Goal: Information Seeking & Learning: Understand process/instructions

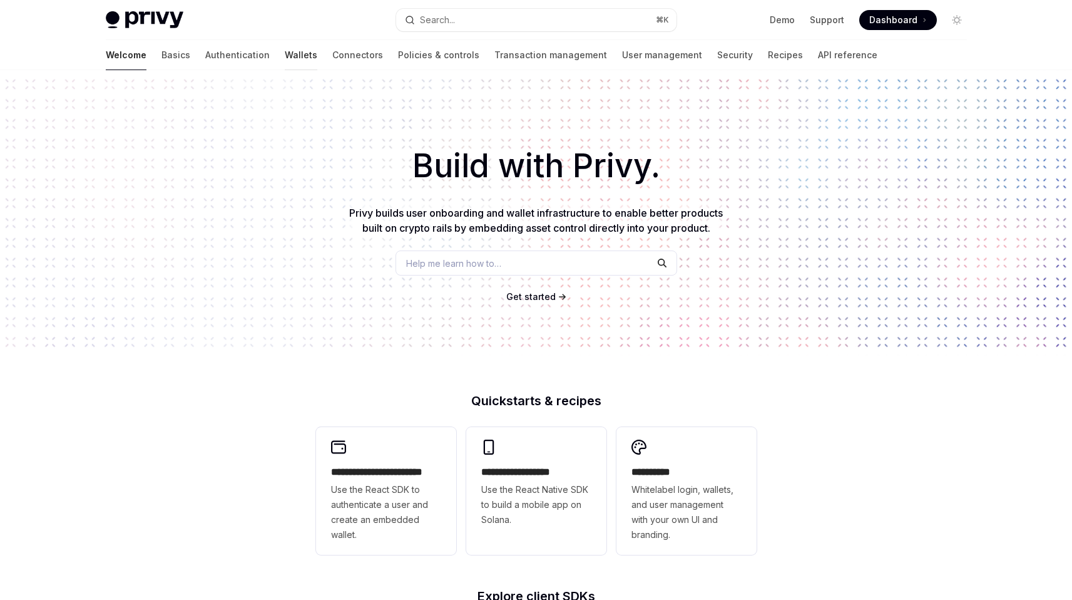
click at [285, 56] on link "Wallets" at bounding box center [301, 55] width 33 height 30
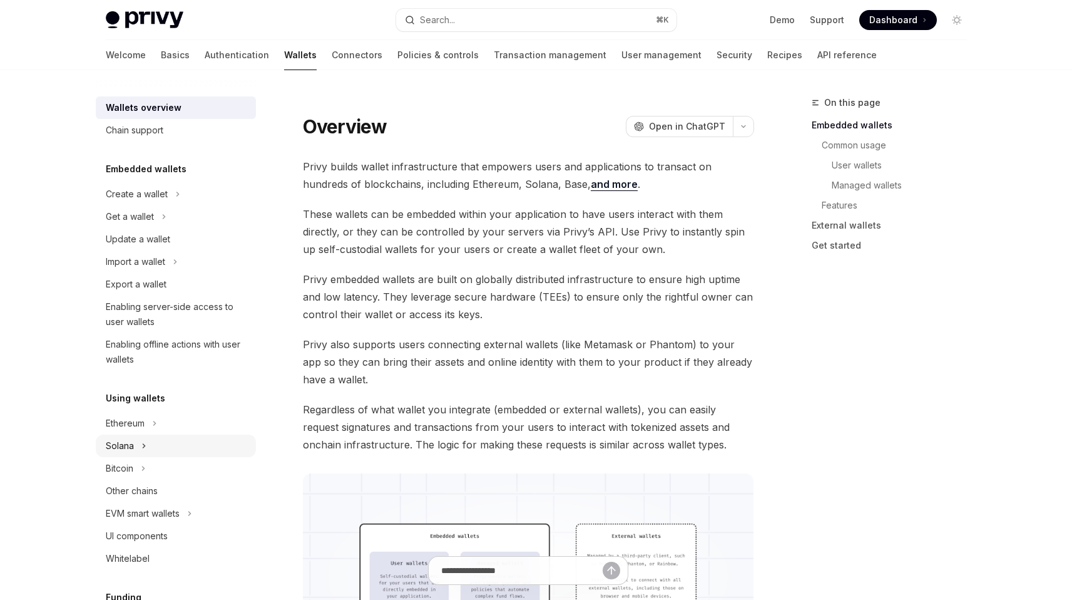
click at [131, 451] on div "Solana" at bounding box center [120, 445] width 28 height 15
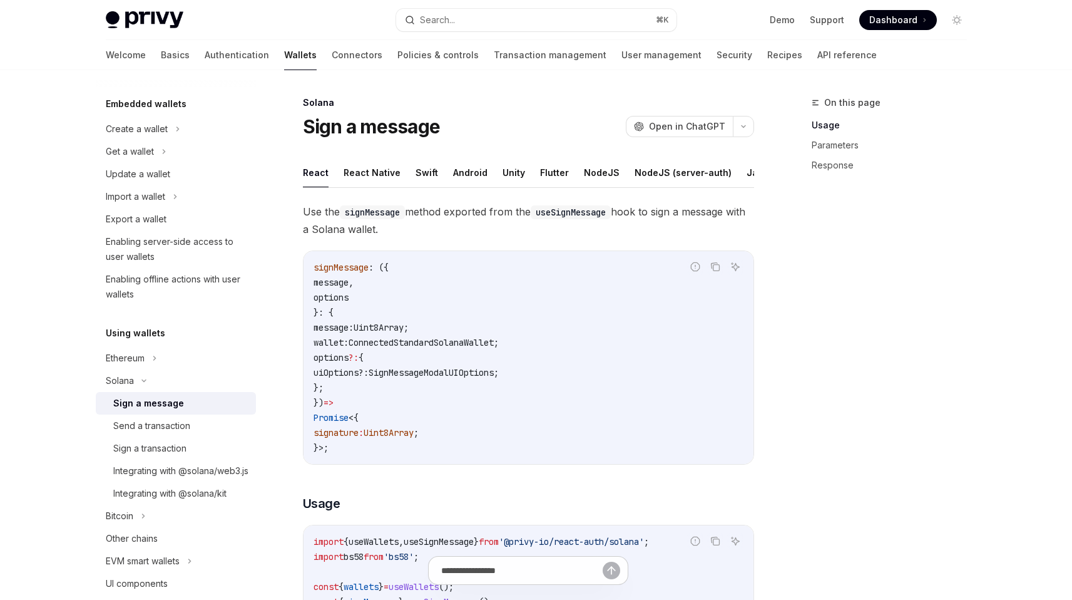
scroll to position [73, 0]
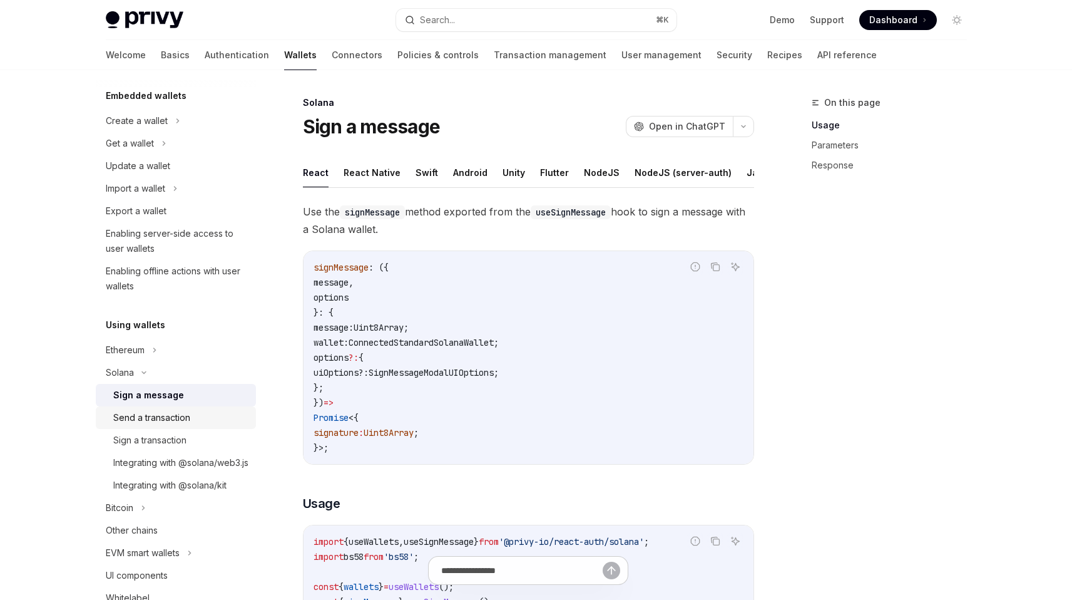
click at [190, 420] on div "Send a transaction" at bounding box center [180, 417] width 135 height 15
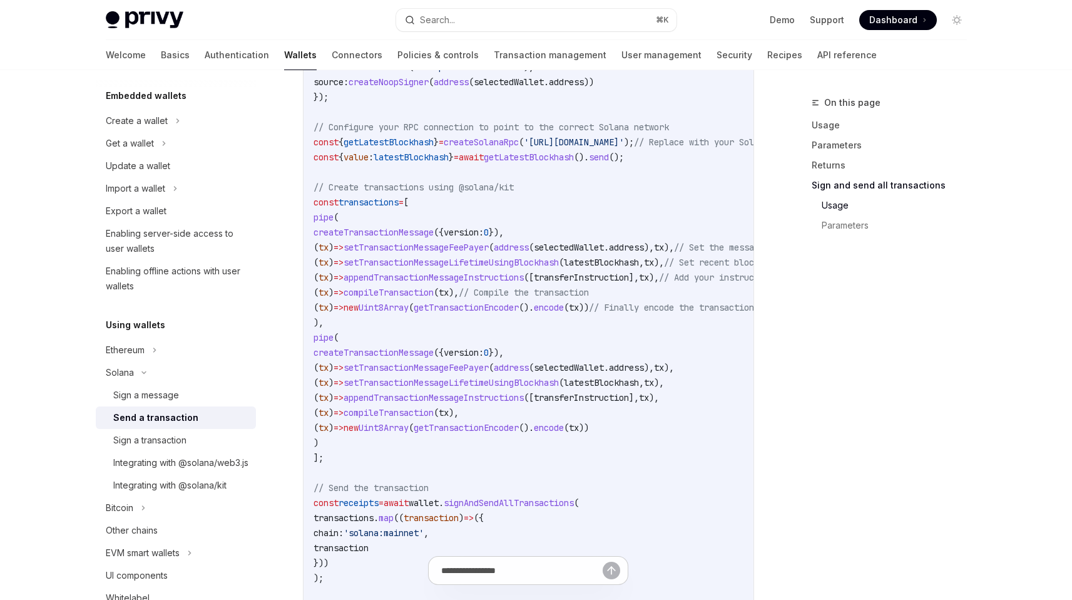
scroll to position [2406, 0]
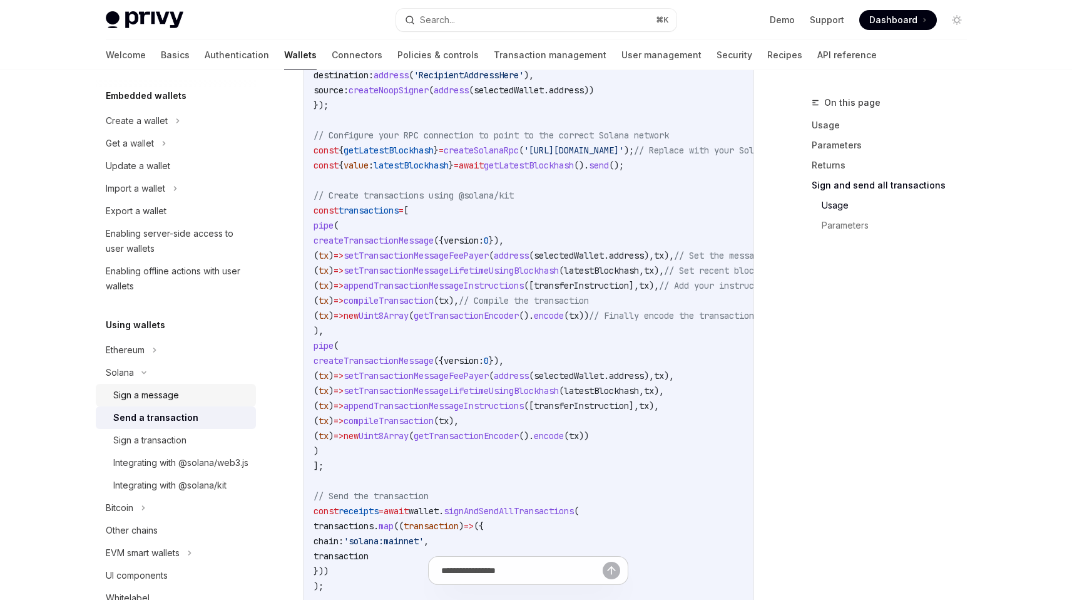
click at [160, 391] on div "Sign a message" at bounding box center [146, 395] width 66 height 15
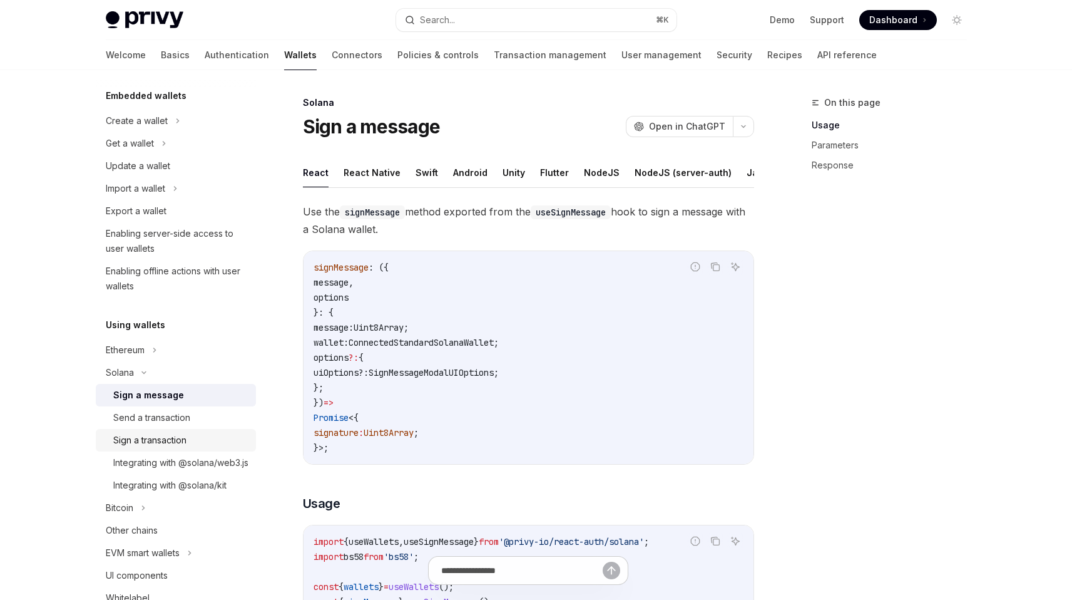
click at [166, 436] on div "Sign a transaction" at bounding box center [149, 440] width 73 height 15
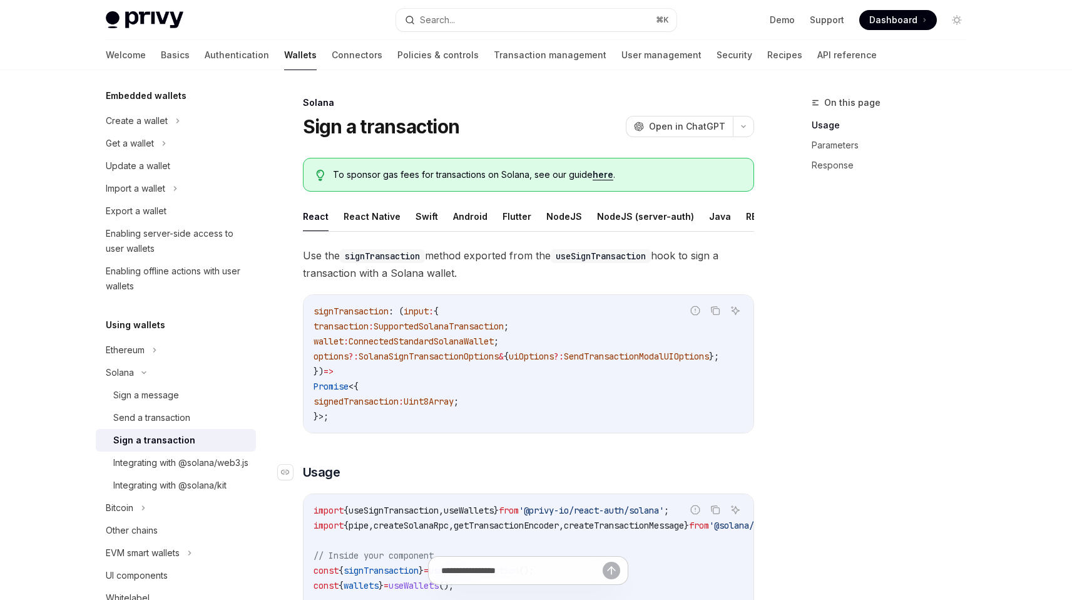
click at [386, 481] on h3 "​ Usage" at bounding box center [528, 472] width 451 height 18
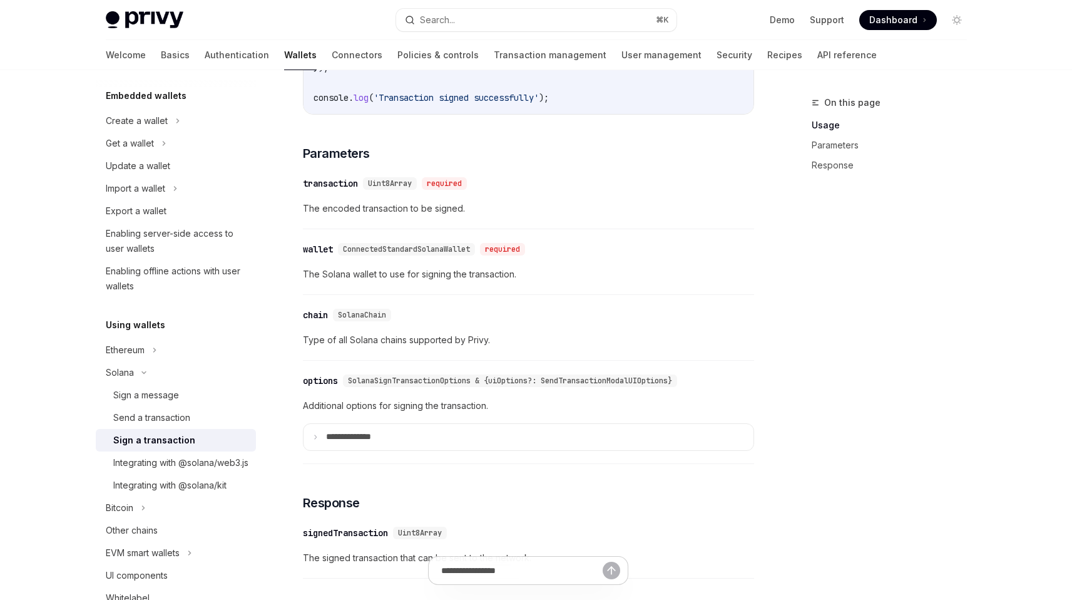
scroll to position [886, 0]
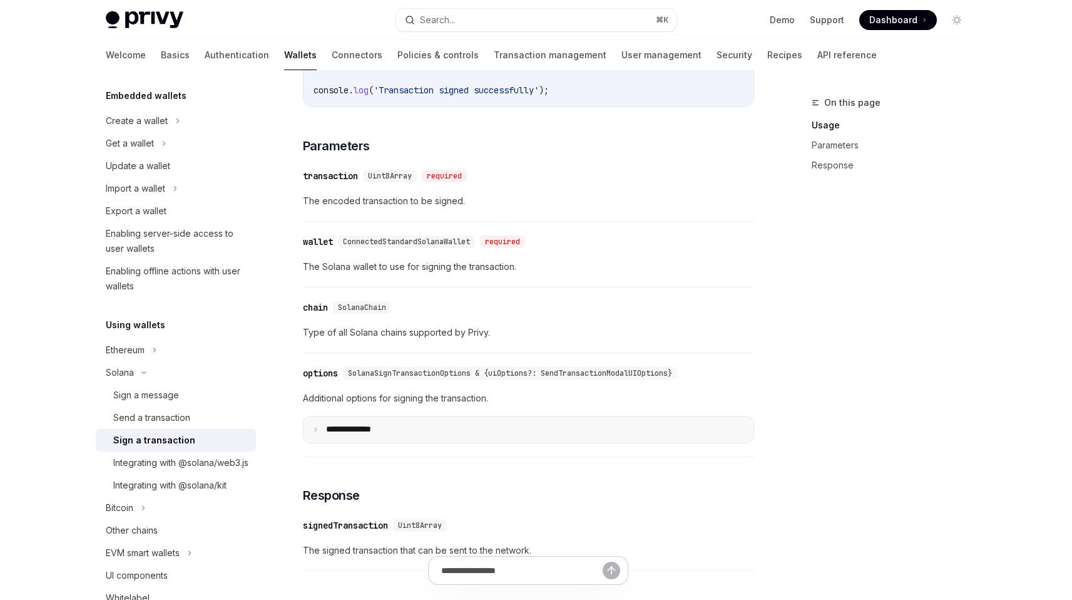
click at [463, 443] on summary "**** *********" at bounding box center [529, 429] width 450 height 26
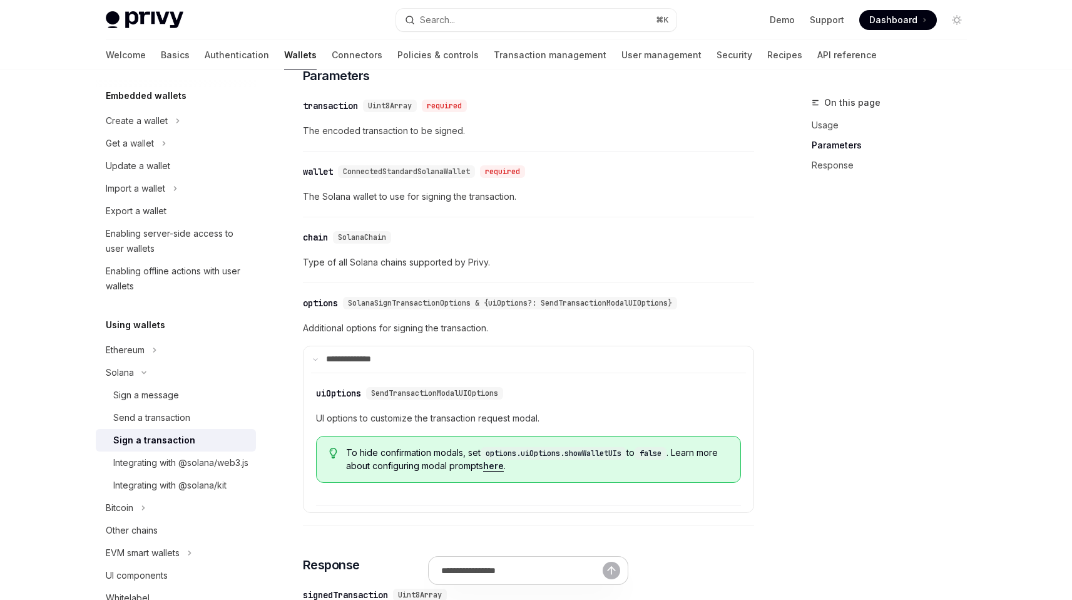
scroll to position [1095, 0]
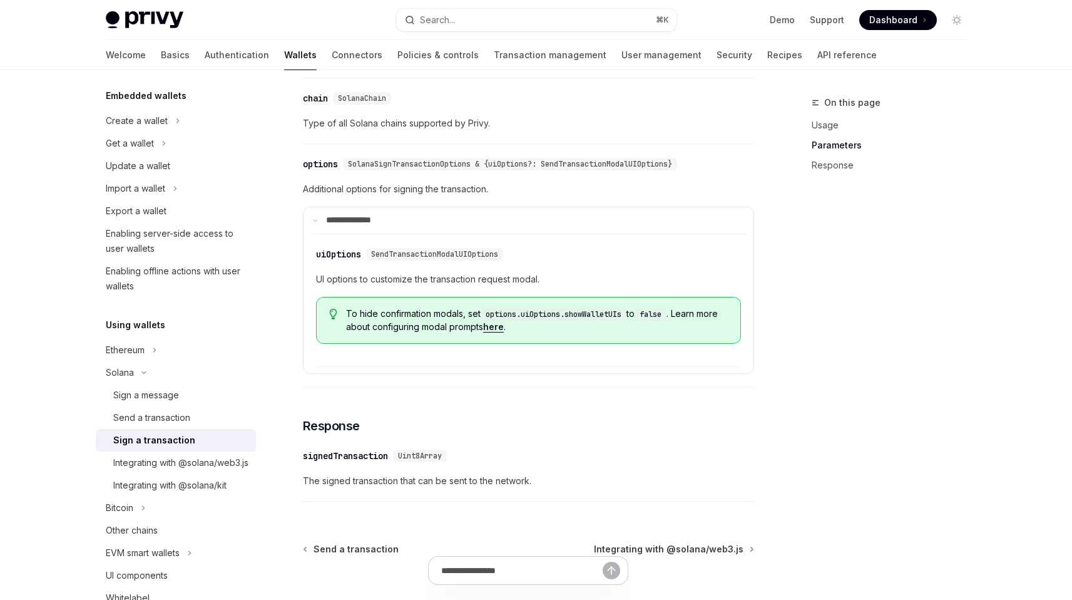
click at [504, 332] on link "here" at bounding box center [493, 326] width 21 height 11
type textarea "*"
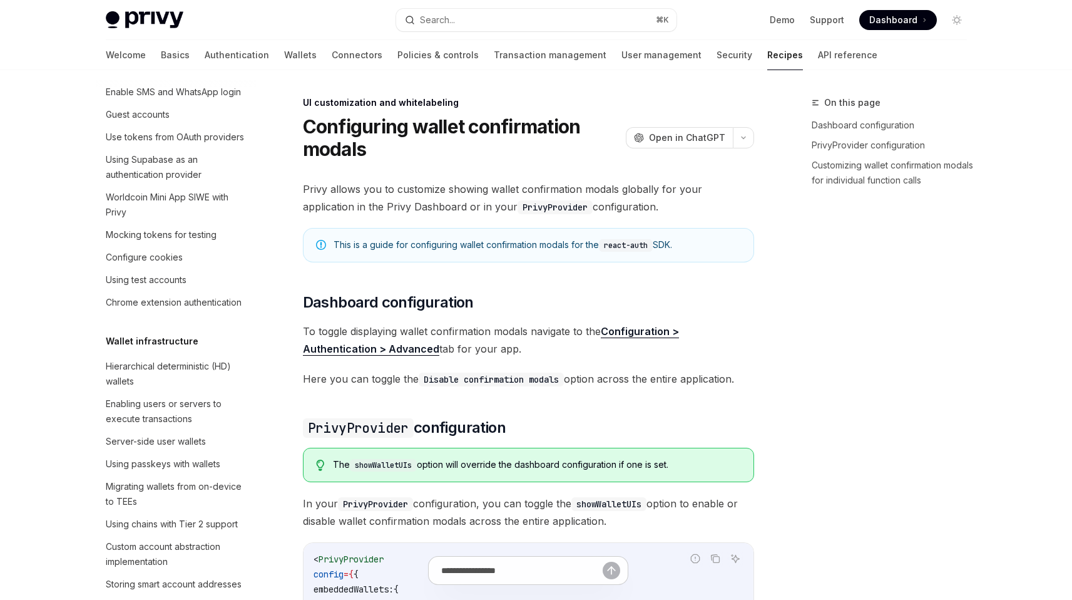
scroll to position [522, 0]
